Goal: Find contact information: Find contact information

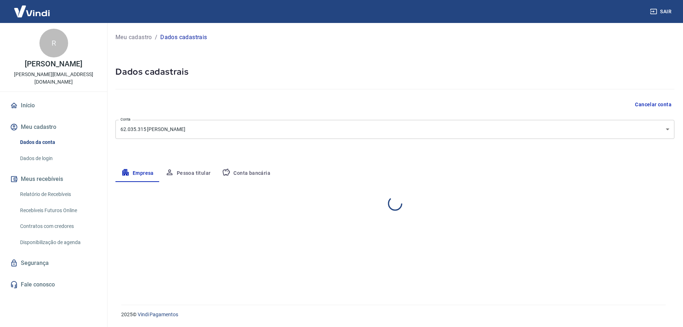
select select "RJ"
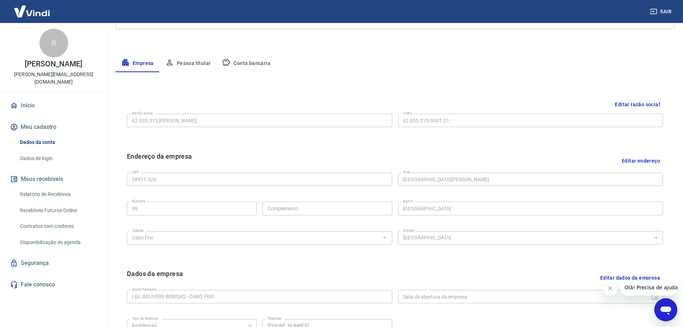
scroll to position [143, 0]
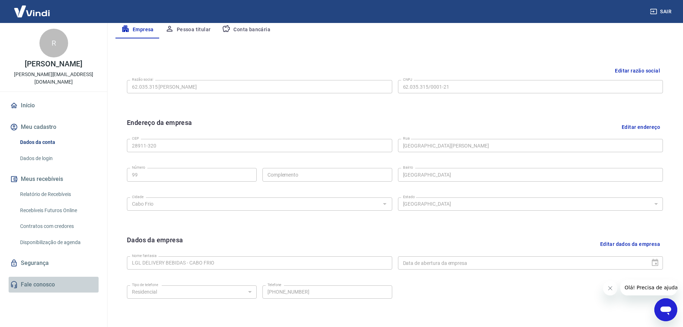
click at [39, 284] on link "Fale conosco" at bounding box center [54, 284] width 90 height 16
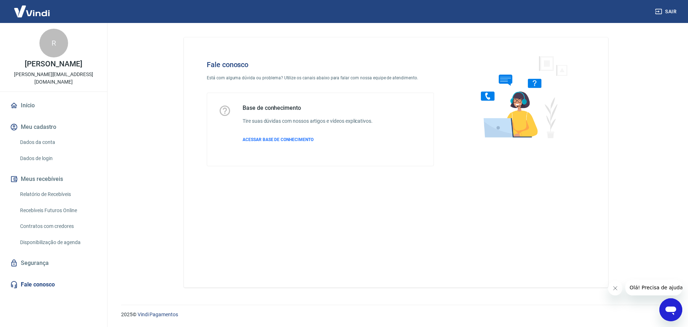
click at [23, 106] on link "Início" at bounding box center [54, 106] width 90 height 16
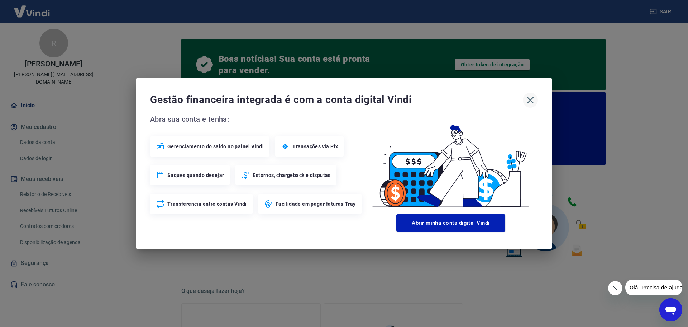
click at [532, 101] on icon "button" at bounding box center [530, 99] width 11 height 11
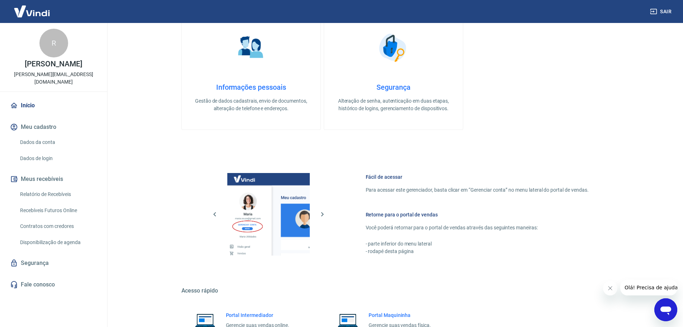
scroll to position [360, 0]
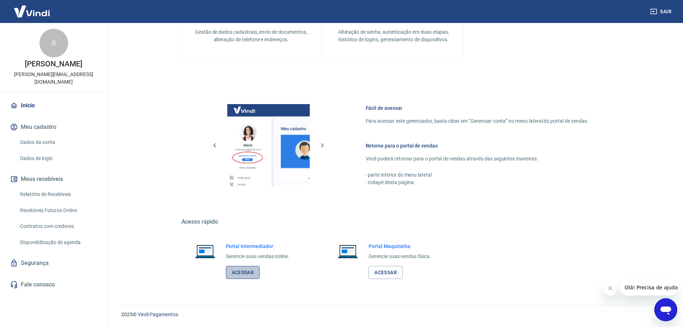
click at [249, 267] on link "Acessar" at bounding box center [243, 272] width 34 height 13
